Goal: Check status: Check status

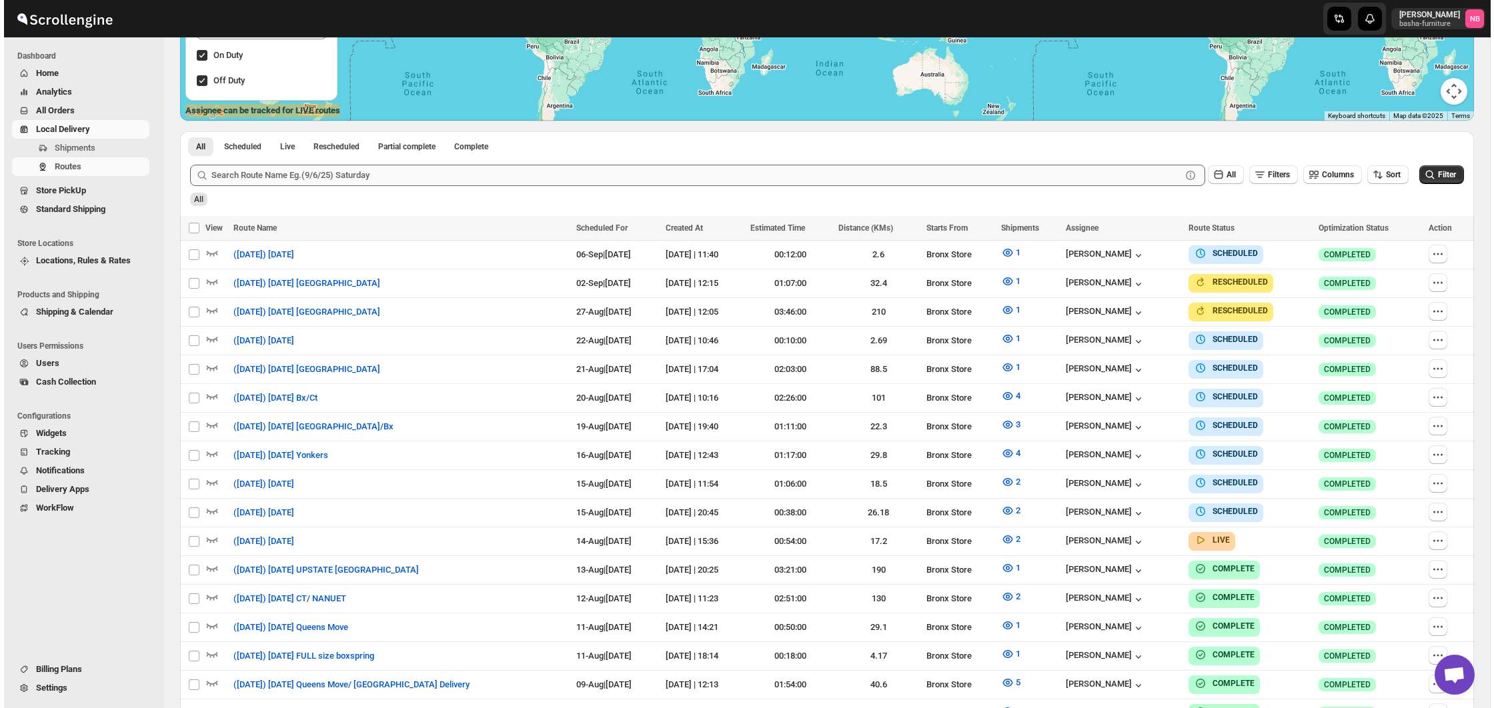
scroll to position [330, 0]
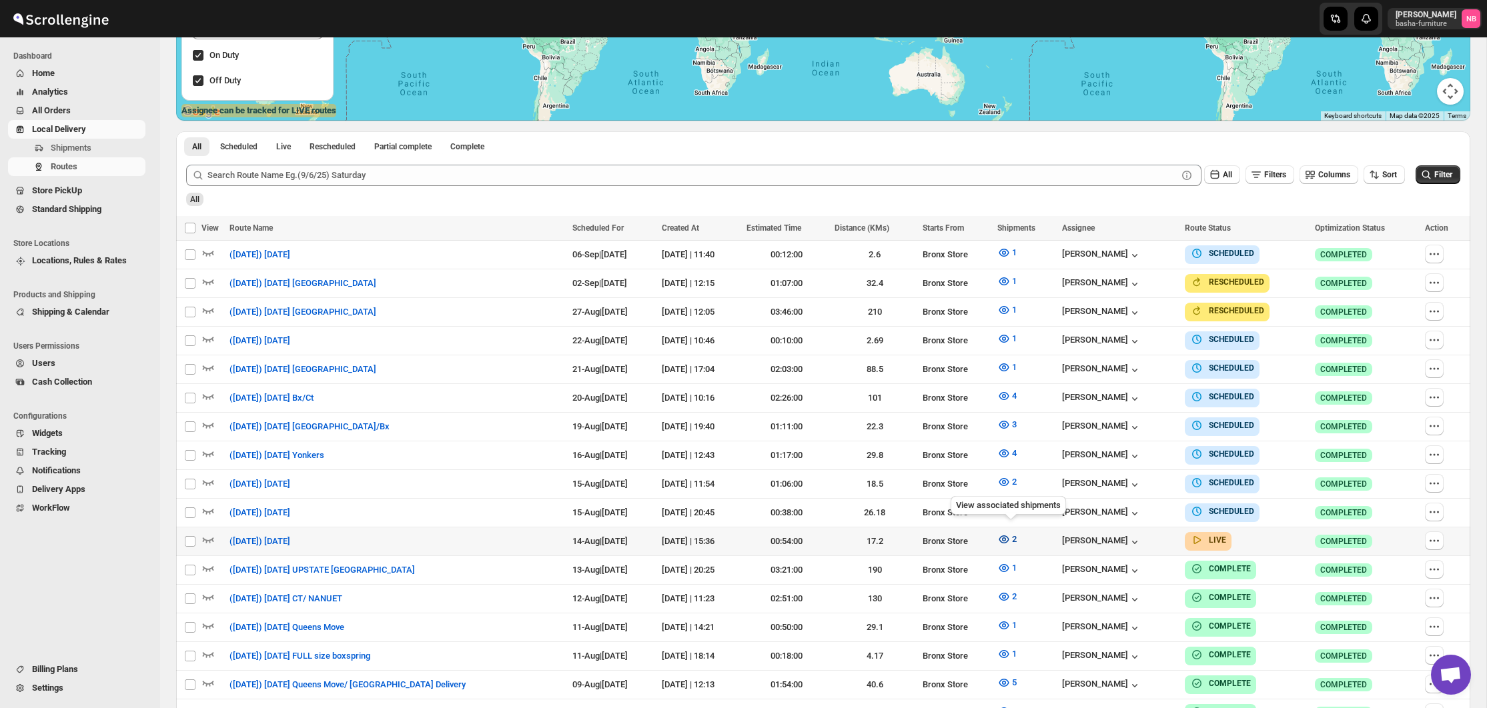
click at [1005, 533] on icon "button" at bounding box center [1003, 539] width 13 height 13
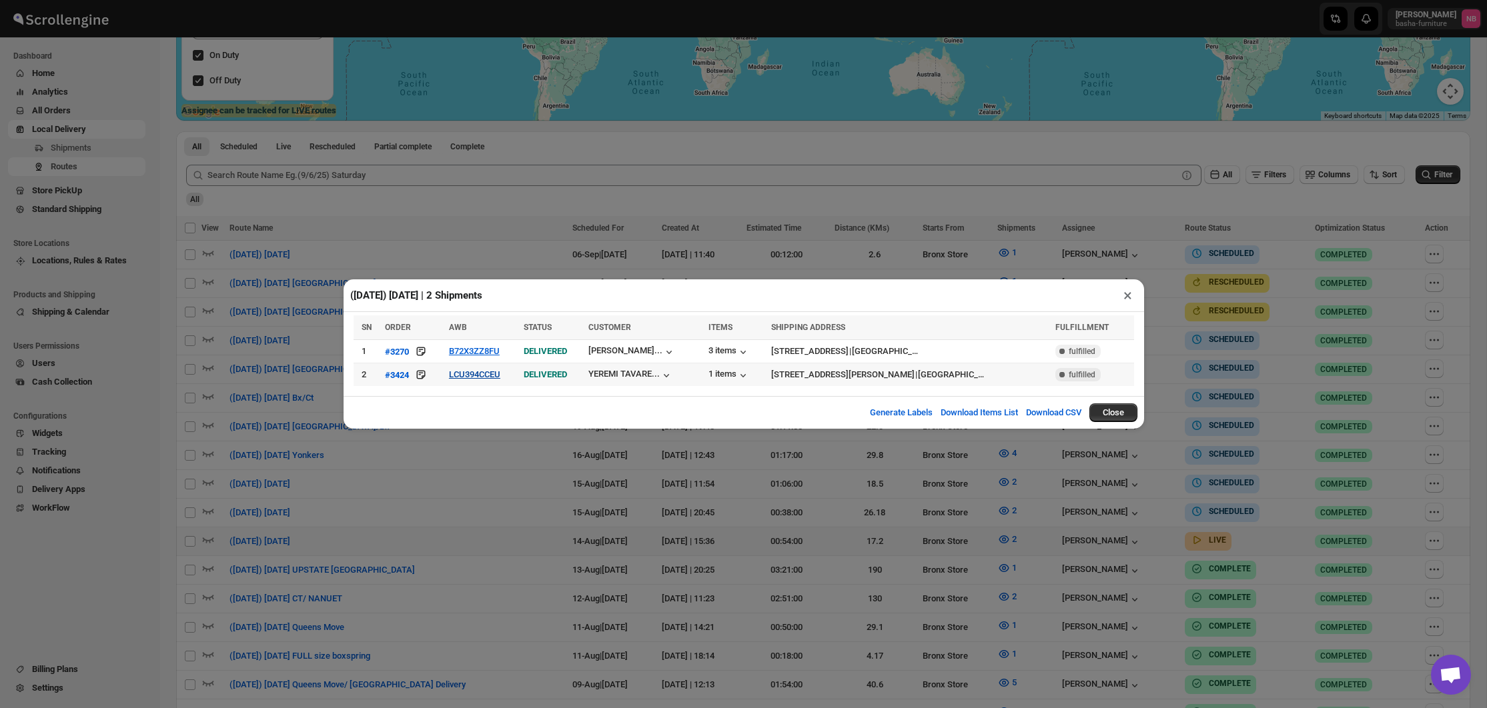
click at [500, 376] on button "LCU394CCEU" at bounding box center [474, 374] width 51 height 10
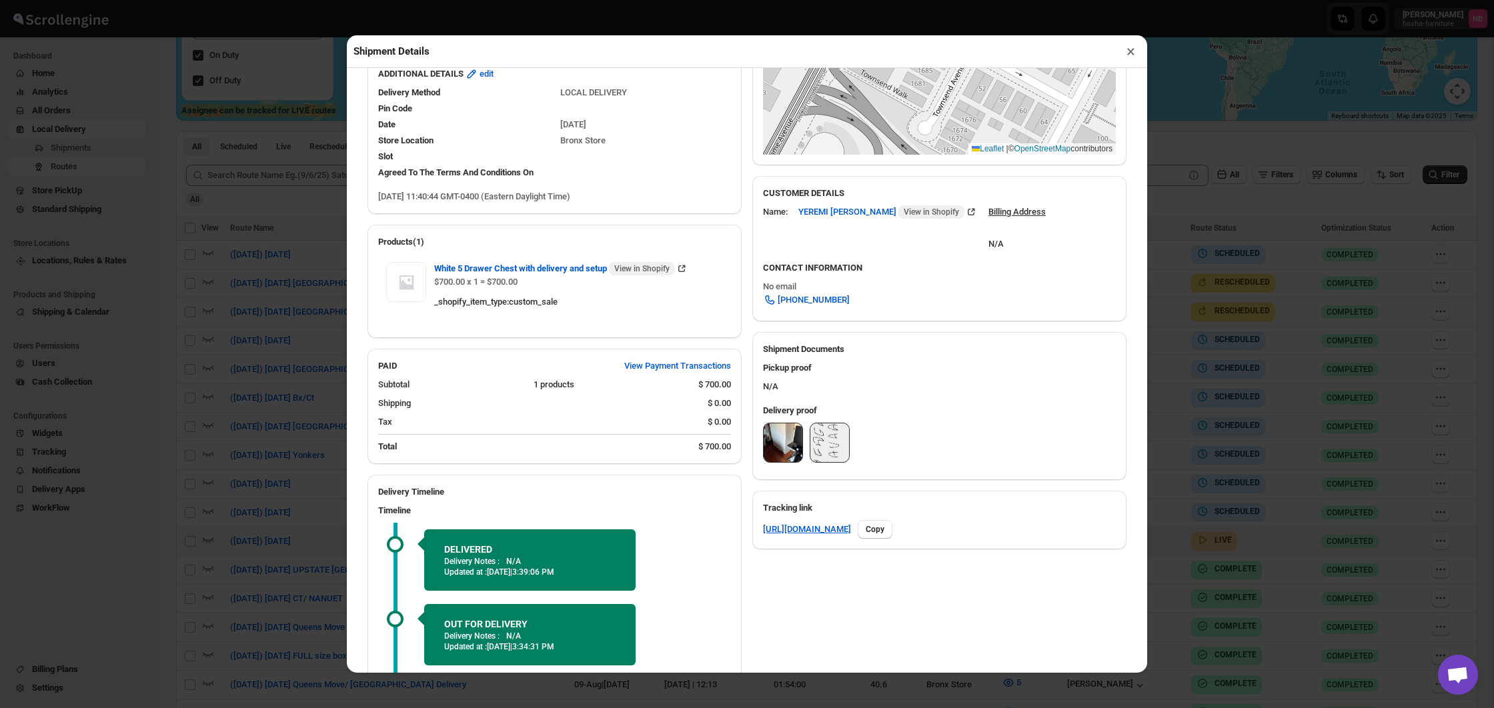
scroll to position [307, 0]
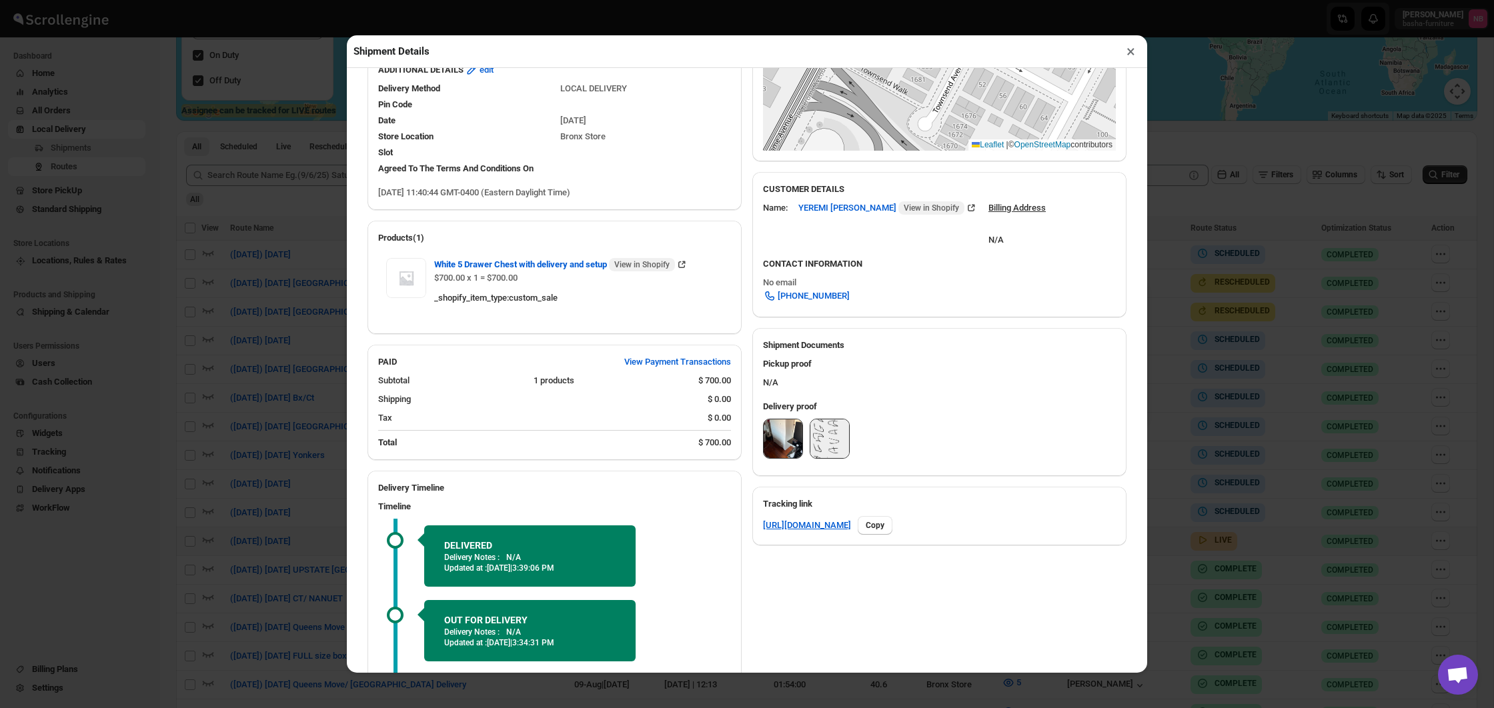
click at [782, 435] on img at bounding box center [783, 439] width 39 height 39
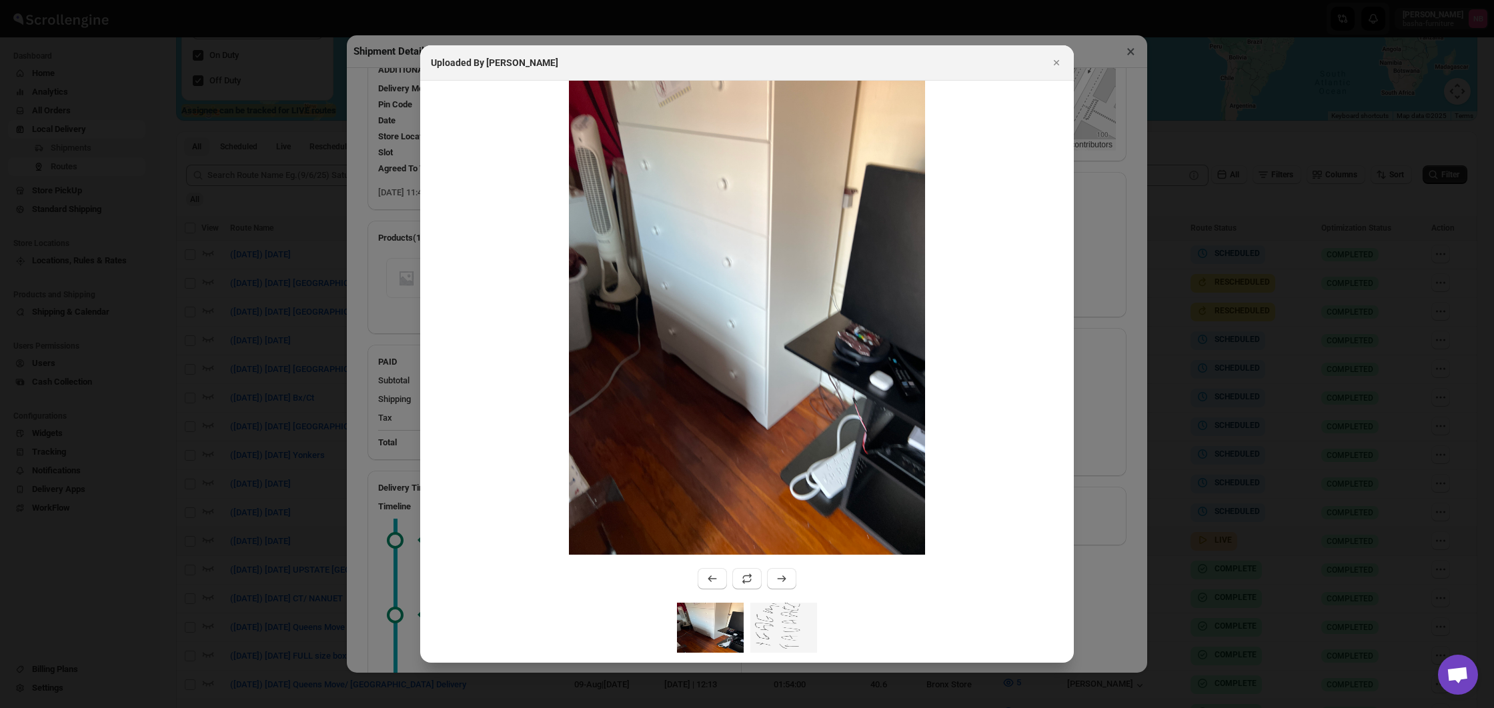
click at [307, 331] on div at bounding box center [747, 354] width 1494 height 708
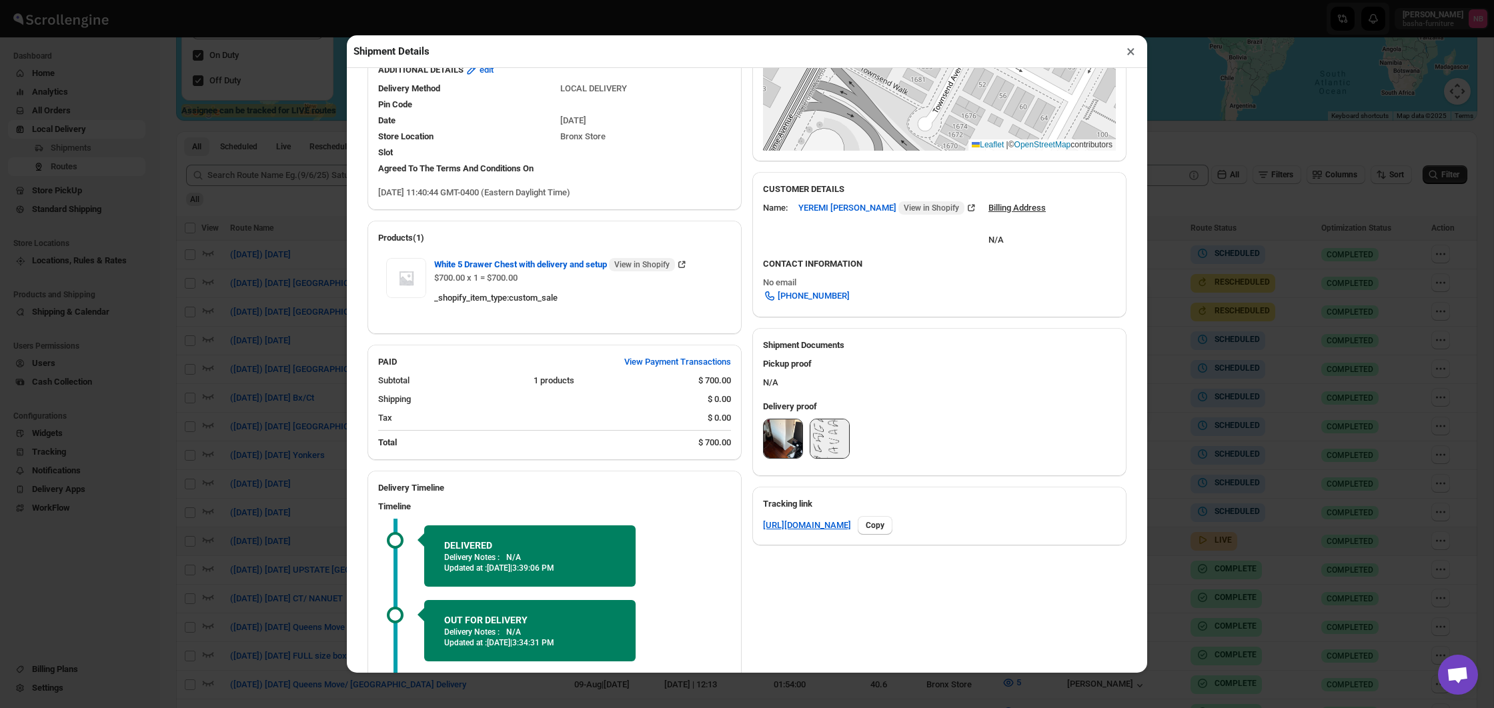
click at [301, 331] on div "Shipment Details × #3424 Awb : LCU394CCEU DATE [DATE] | 11:40 Success DELIVERED…" at bounding box center [747, 354] width 1494 height 708
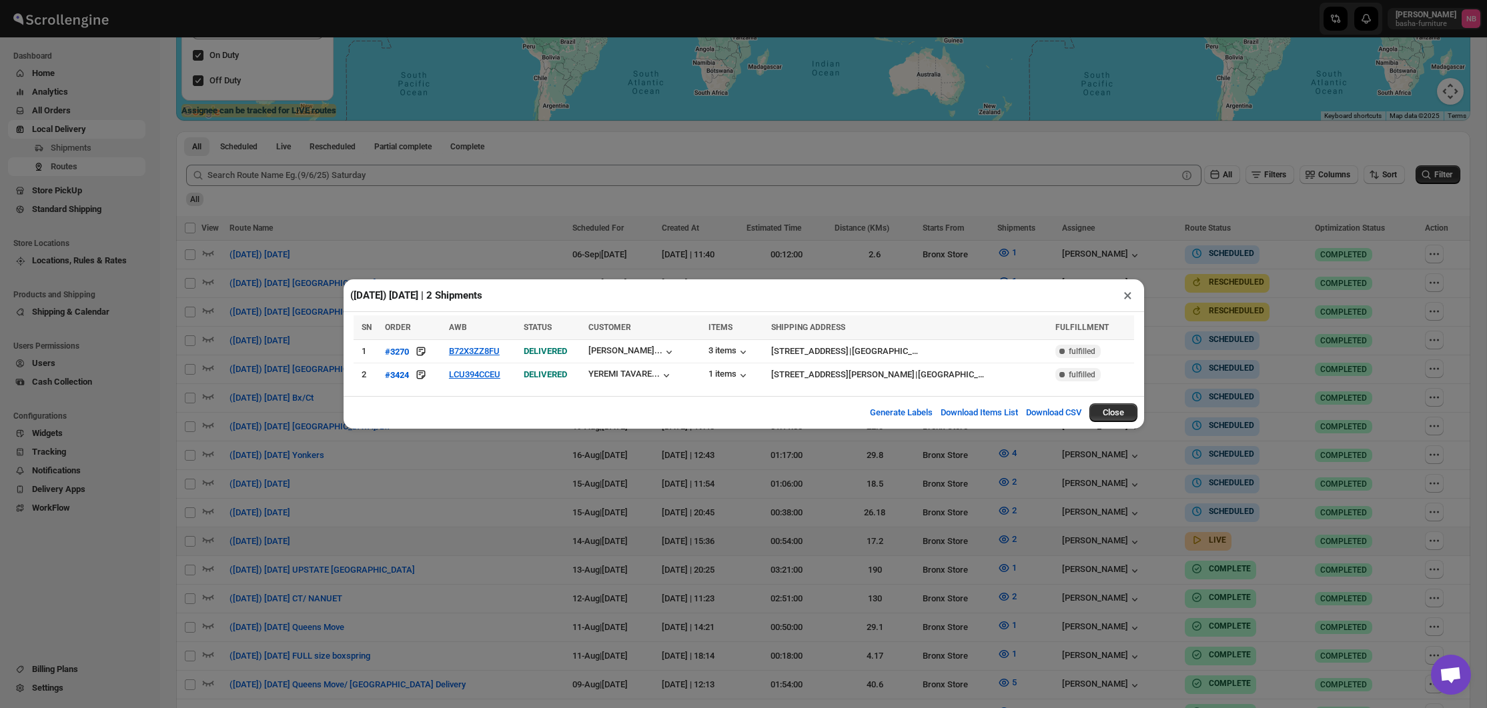
click at [301, 331] on div "([DATE]) [DATE] | 2 Shipments × SN ORDER AWB STATUS CUSTOMER ITEMS SHIPPING ADD…" at bounding box center [743, 354] width 1487 height 708
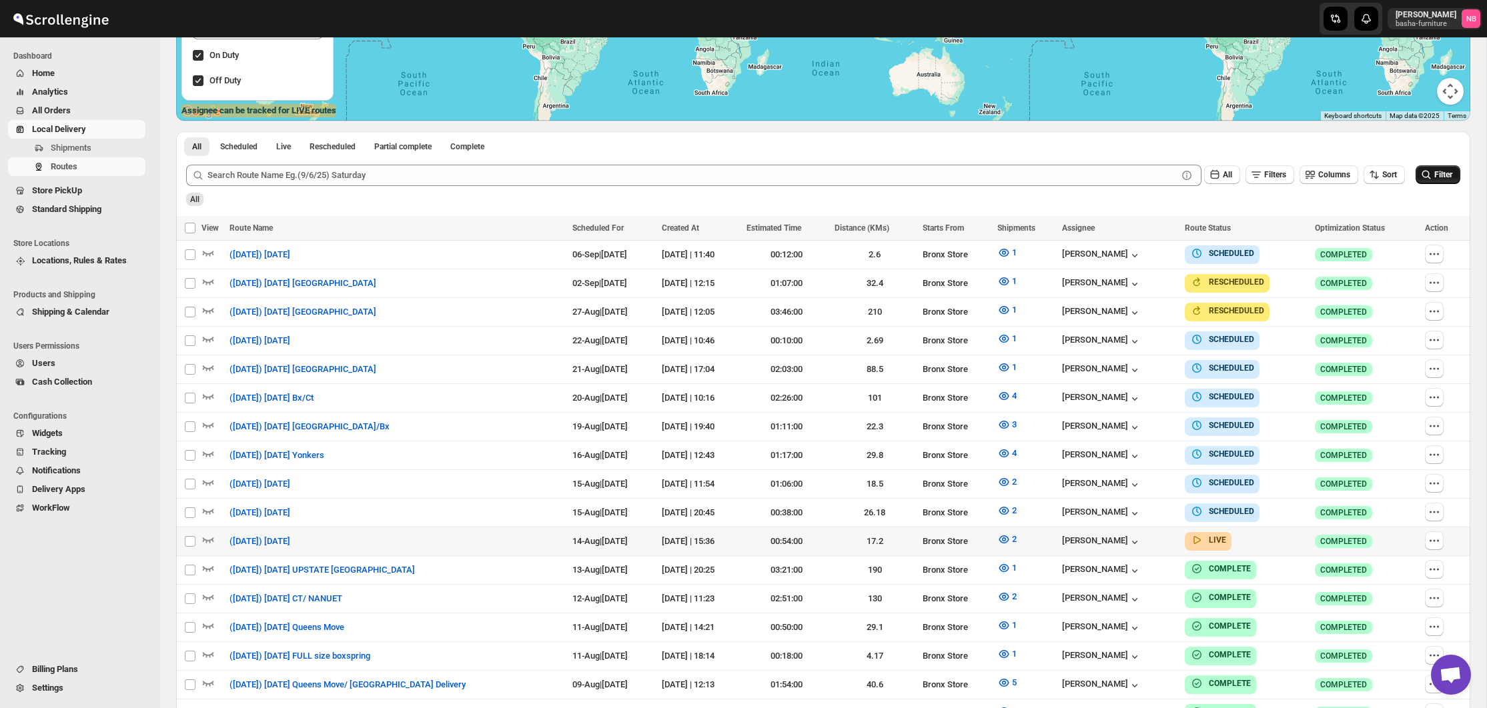
click at [1425, 171] on icon "submit" at bounding box center [1425, 174] width 13 height 13
click at [1011, 529] on button "2" at bounding box center [1006, 539] width 35 height 21
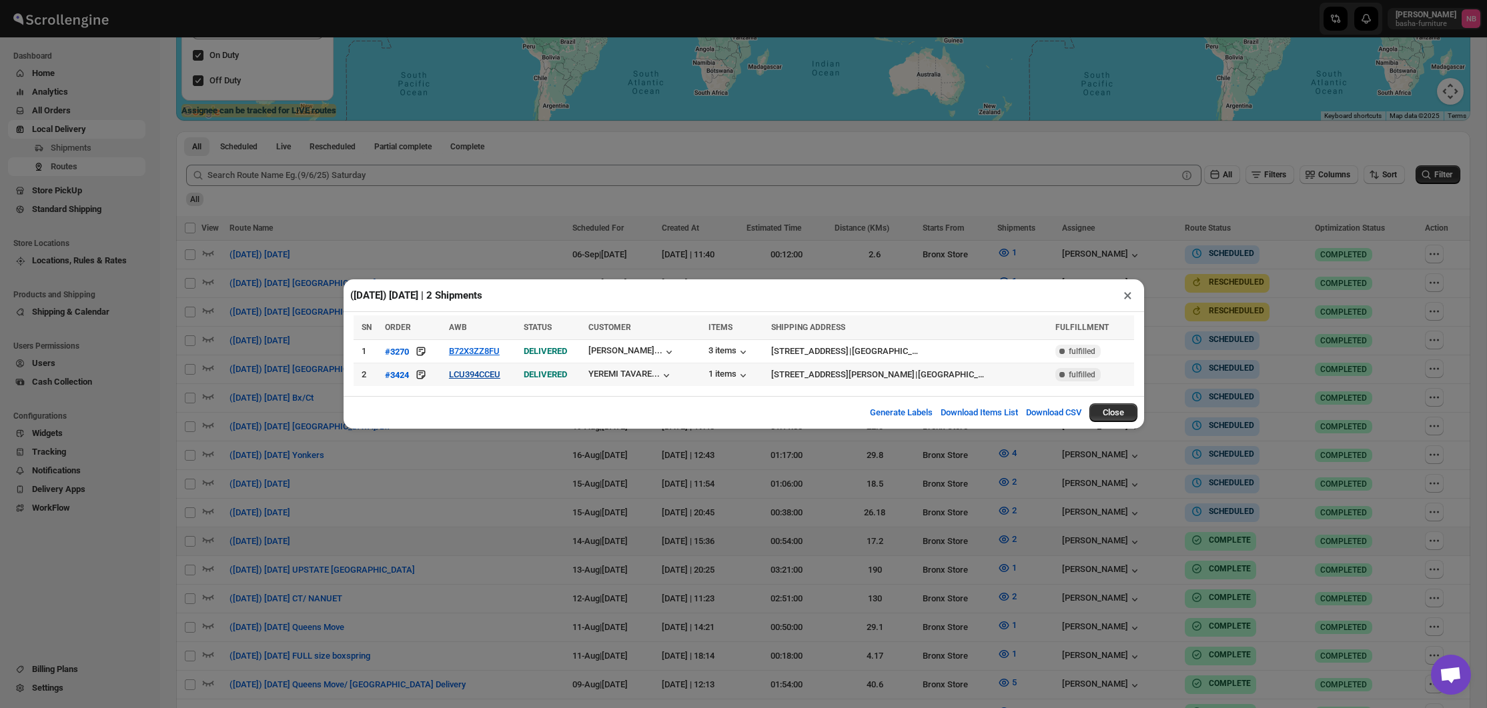
click at [490, 374] on button "LCU394CCEU" at bounding box center [474, 374] width 51 height 10
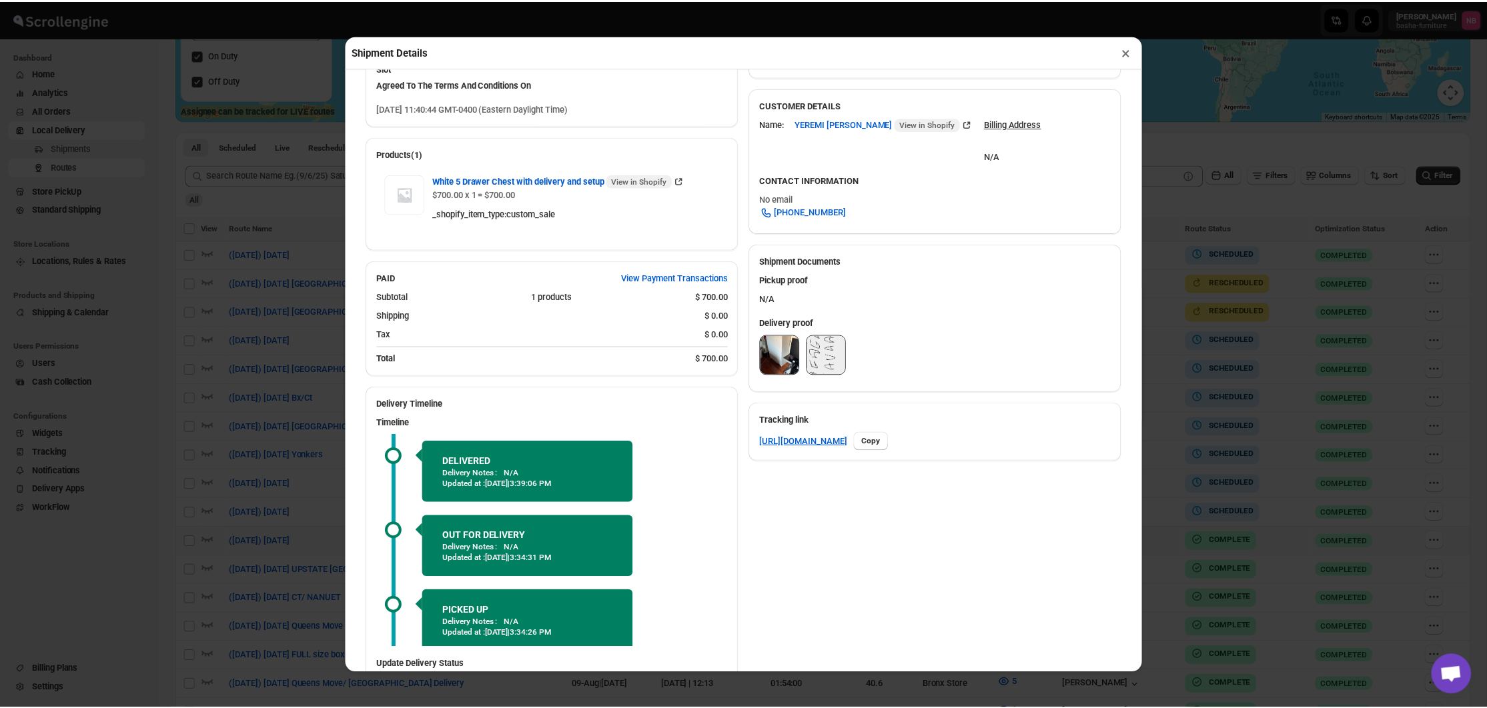
scroll to position [391, 0]
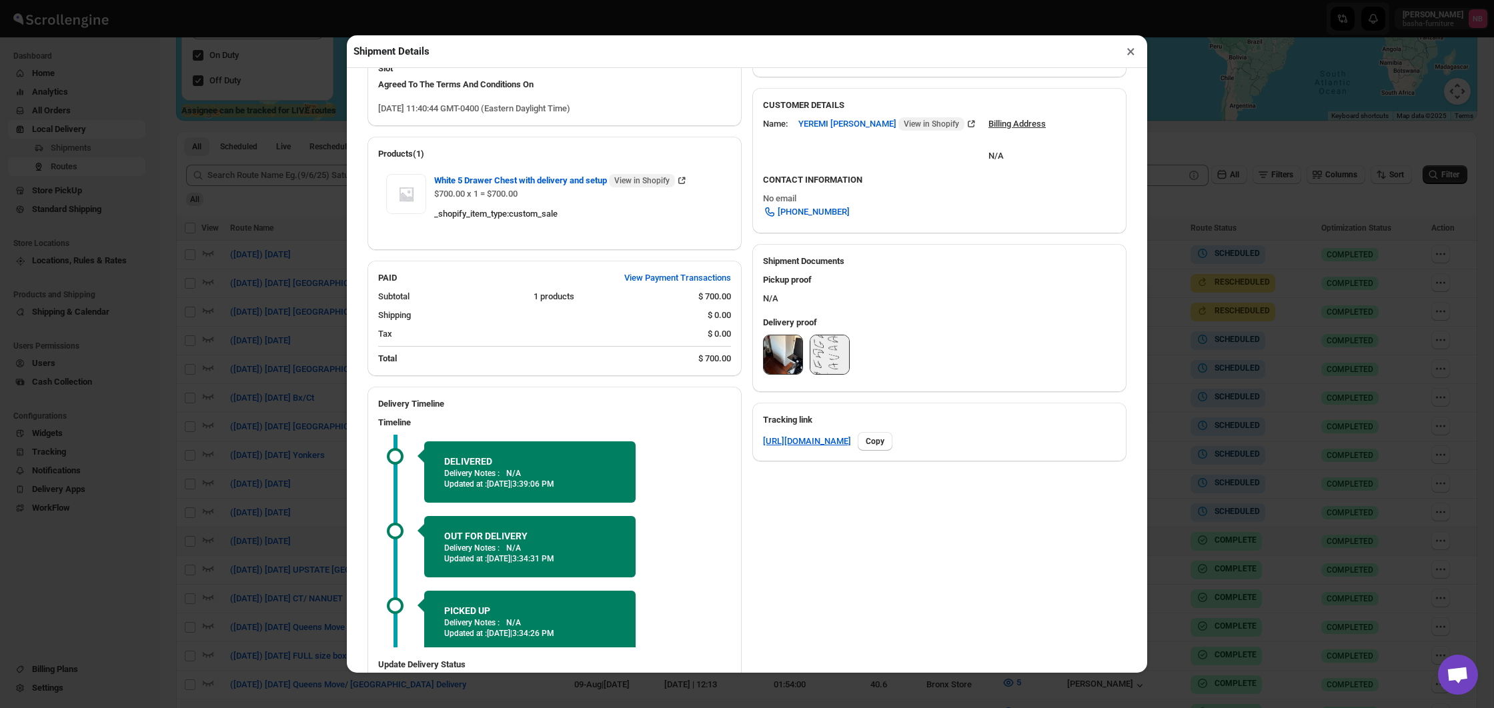
click at [776, 351] on img at bounding box center [783, 354] width 39 height 39
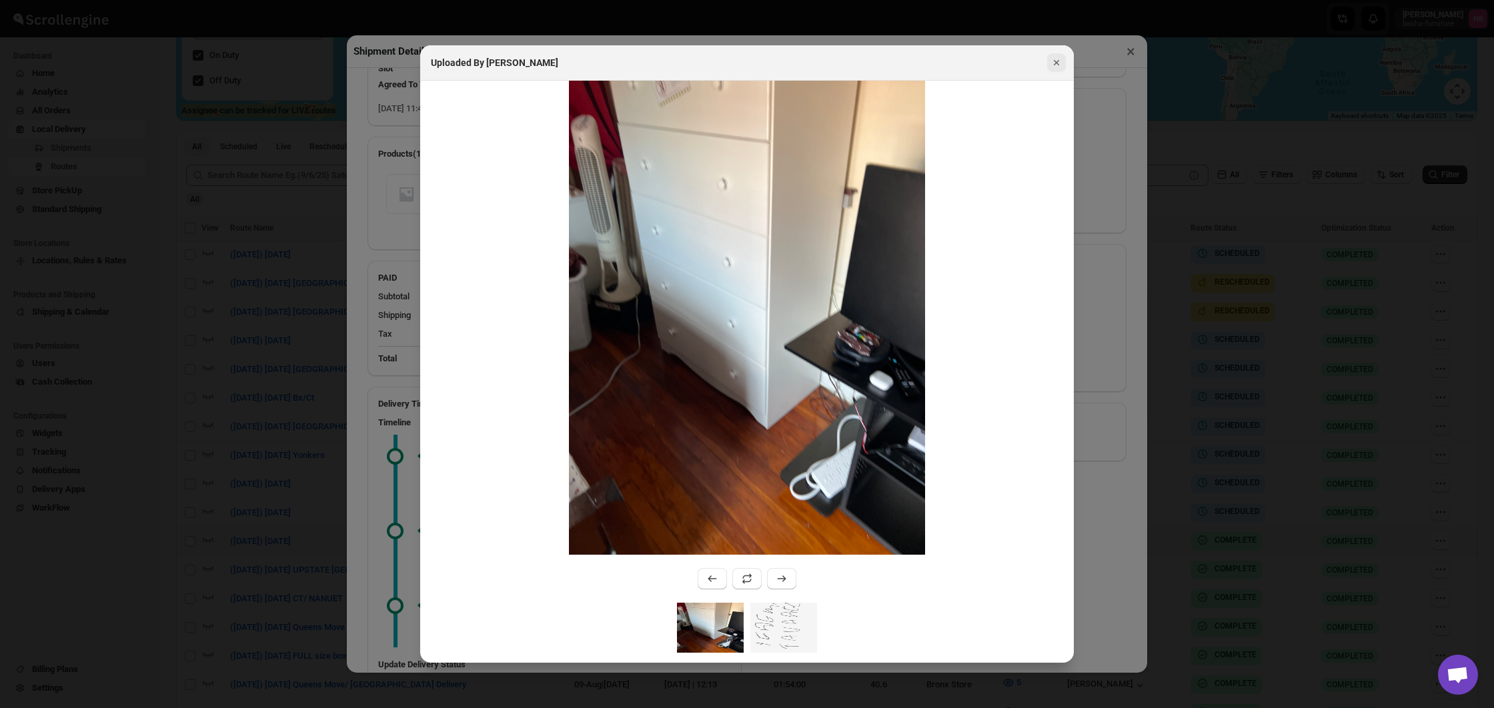
click at [1057, 59] on icon "Close" at bounding box center [1056, 62] width 13 height 13
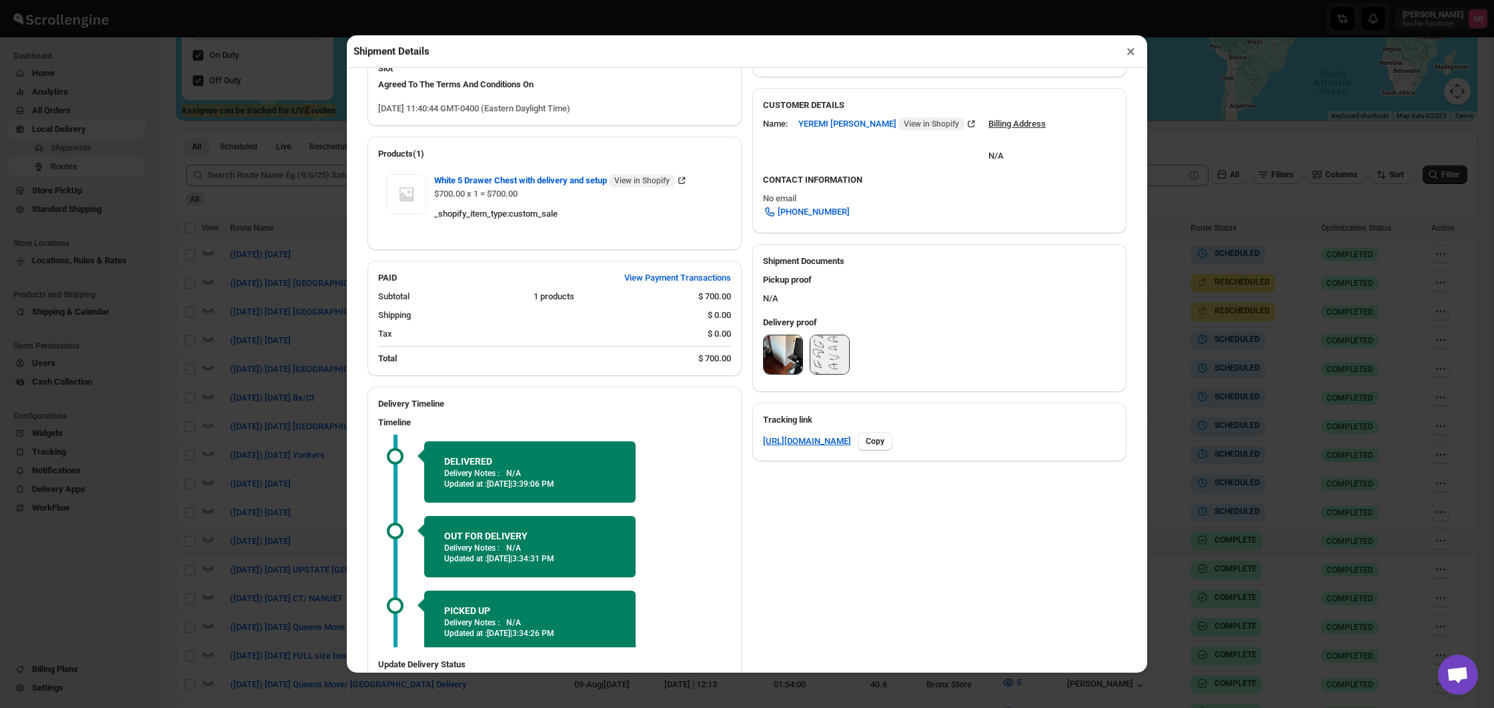
click at [1133, 52] on button "×" at bounding box center [1130, 51] width 19 height 19
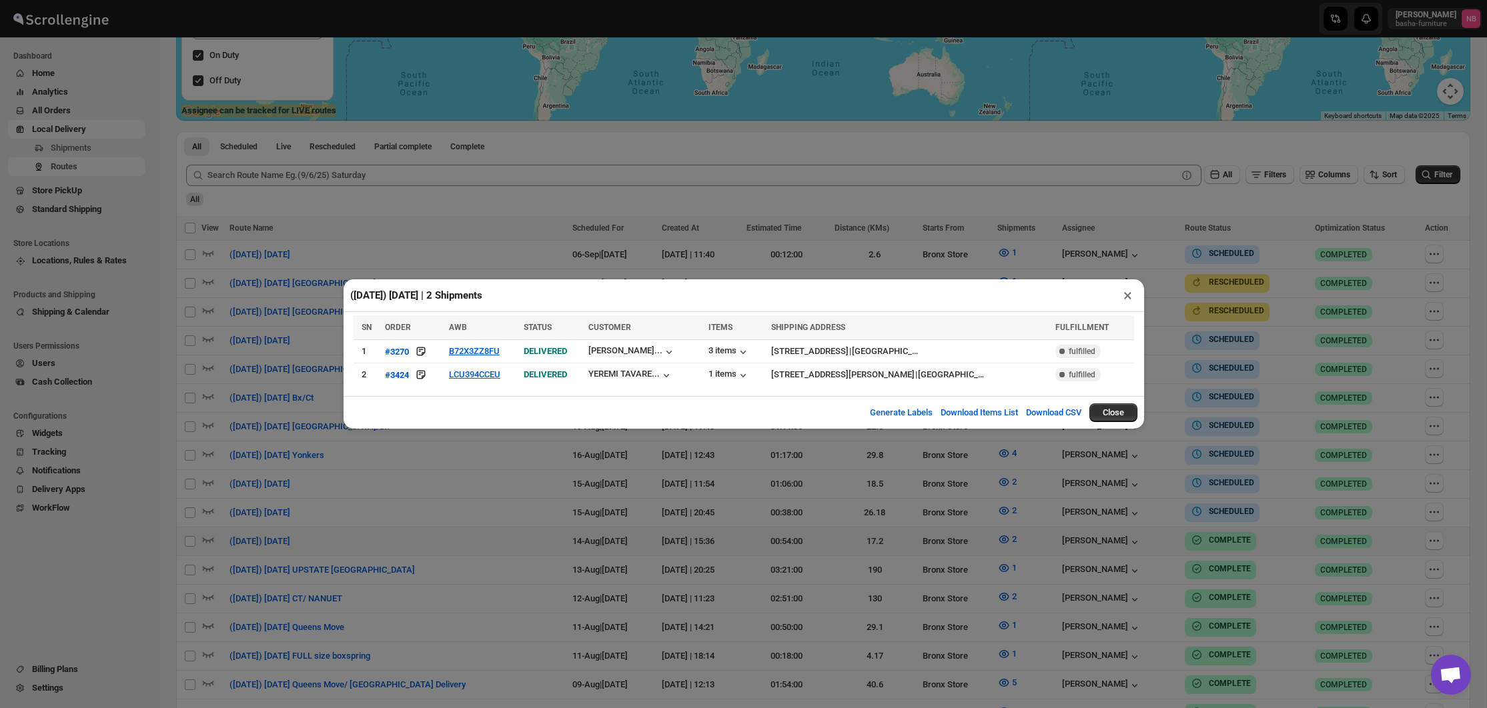
click at [748, 512] on div "([DATE]) [DATE] | 2 Shipments × SN ORDER AWB STATUS CUSTOMER ITEMS SHIPPING ADD…" at bounding box center [743, 354] width 1487 height 708
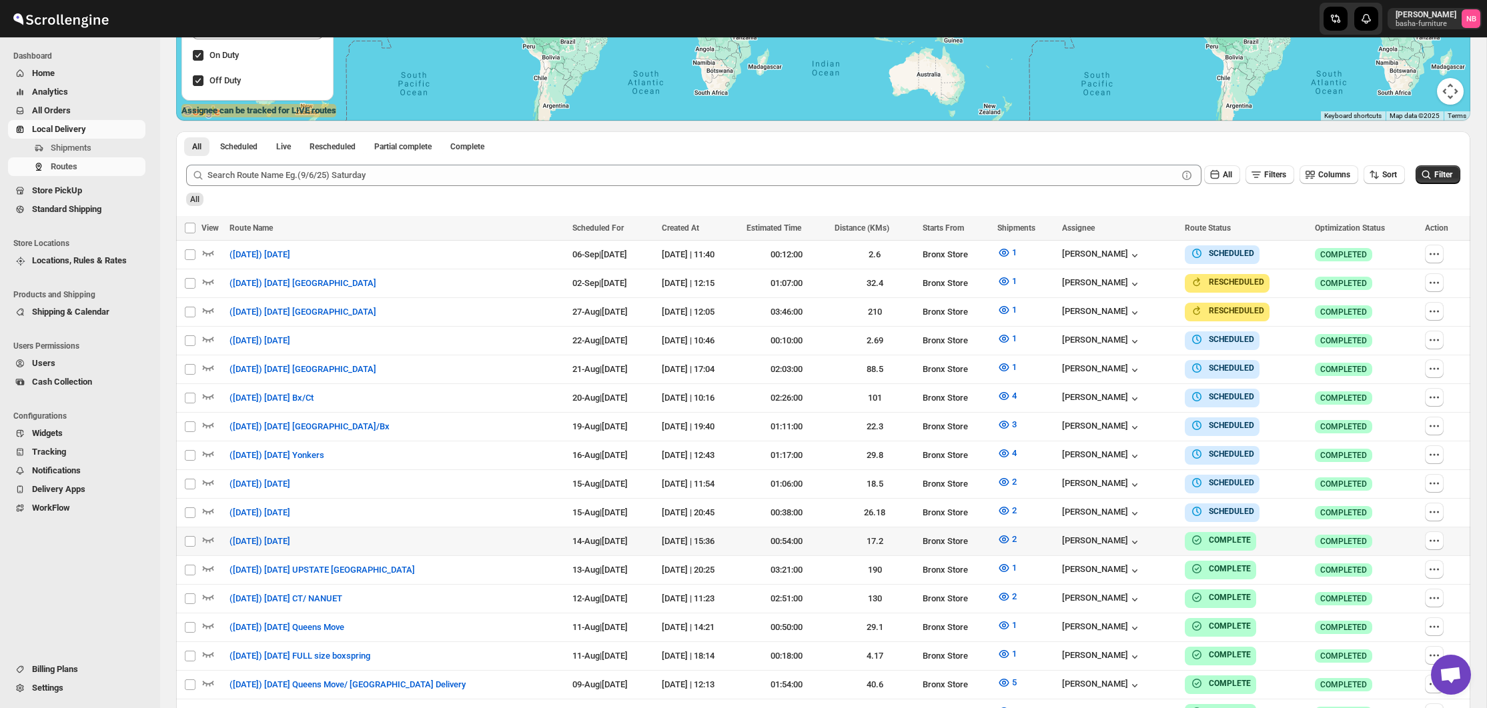
scroll to position [303, 0]
